Goal: Information Seeking & Learning: Learn about a topic

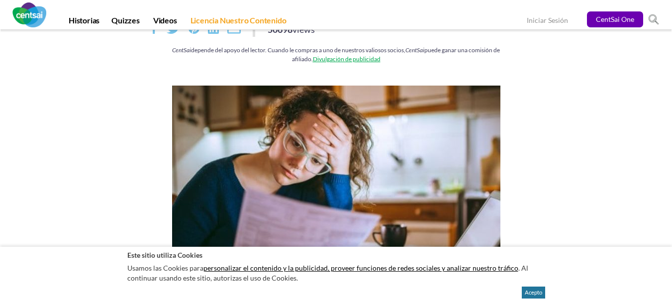
scroll to position [58, 0]
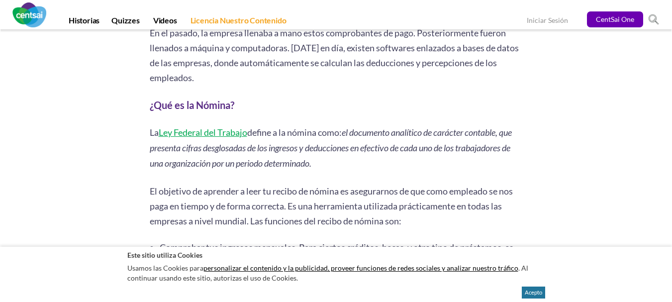
scroll to position [663, 0]
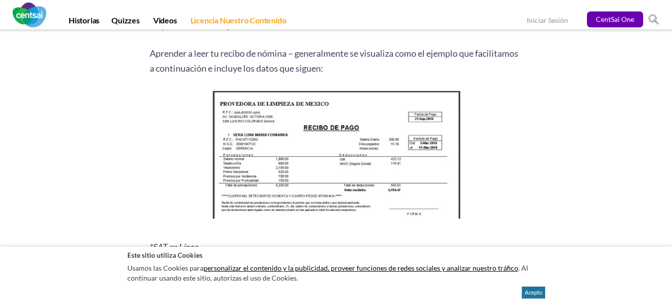
scroll to position [1279, 0]
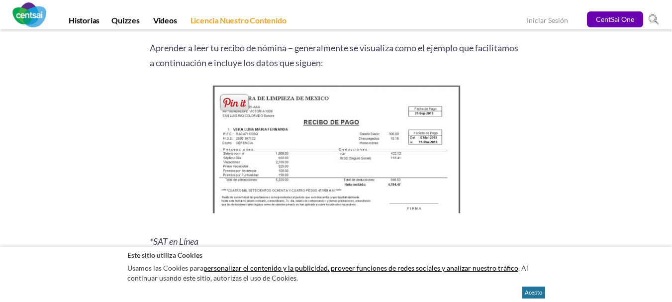
click at [382, 129] on img at bounding box center [335, 152] width 255 height 139
